Goal: Find contact information: Find contact information

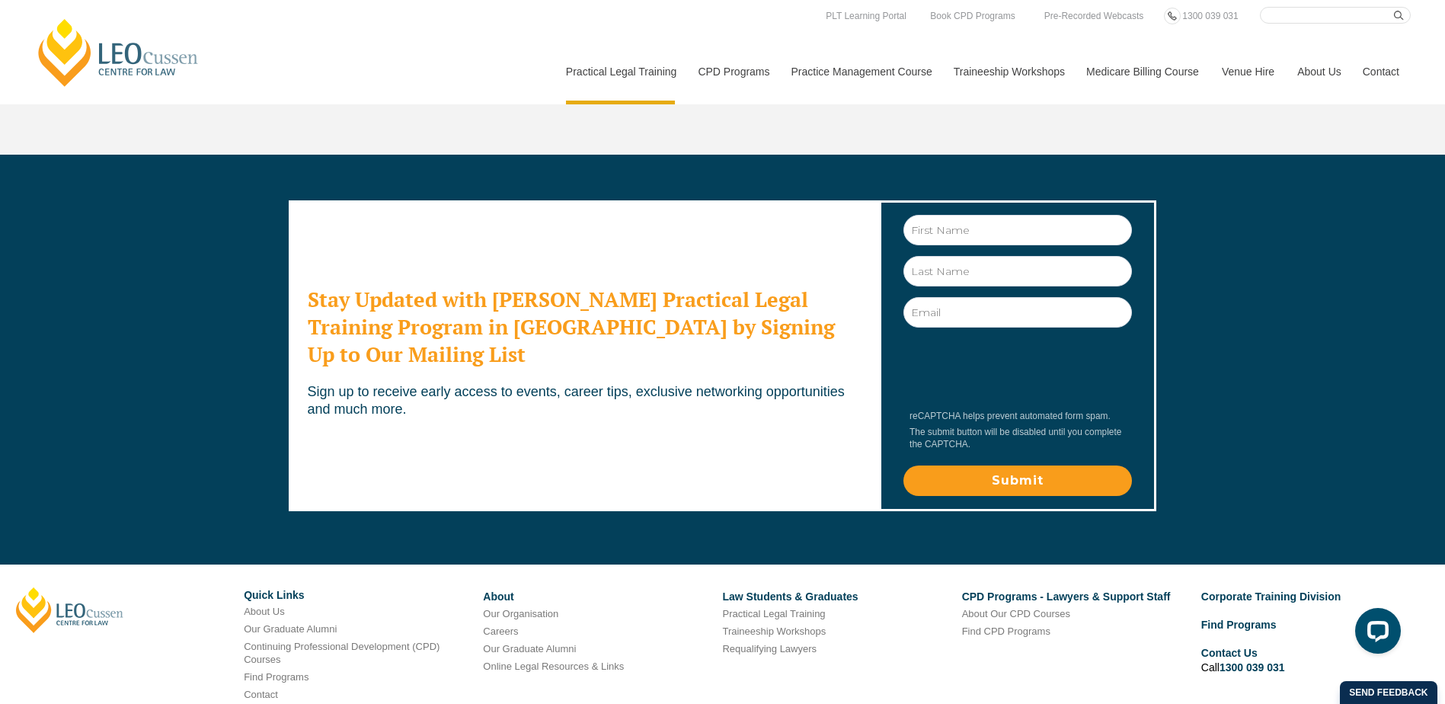
click at [1379, 74] on link "Contact" at bounding box center [1380, 72] width 59 height 66
